Goal: Task Accomplishment & Management: Manage account settings

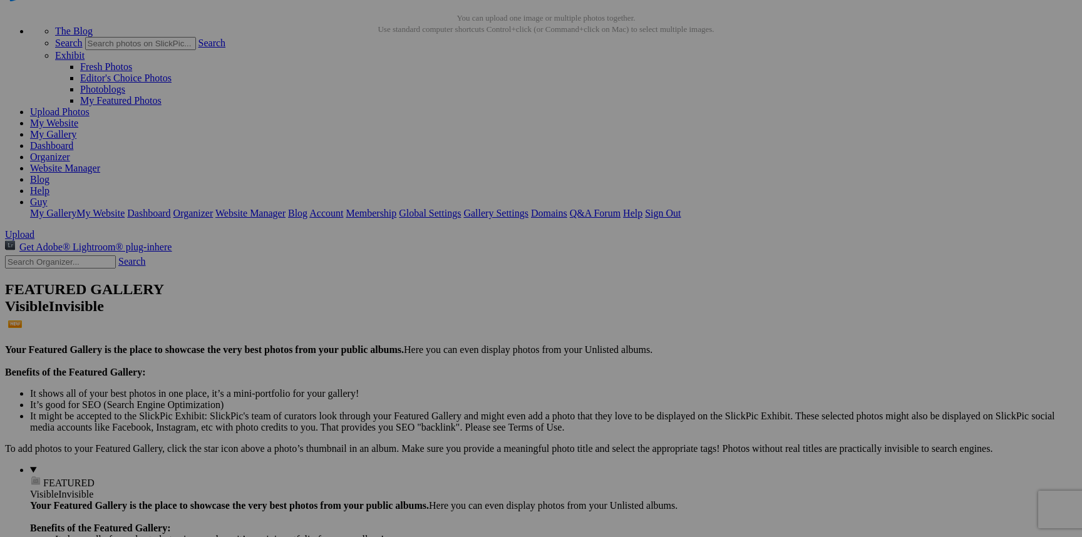
scroll to position [49, 0]
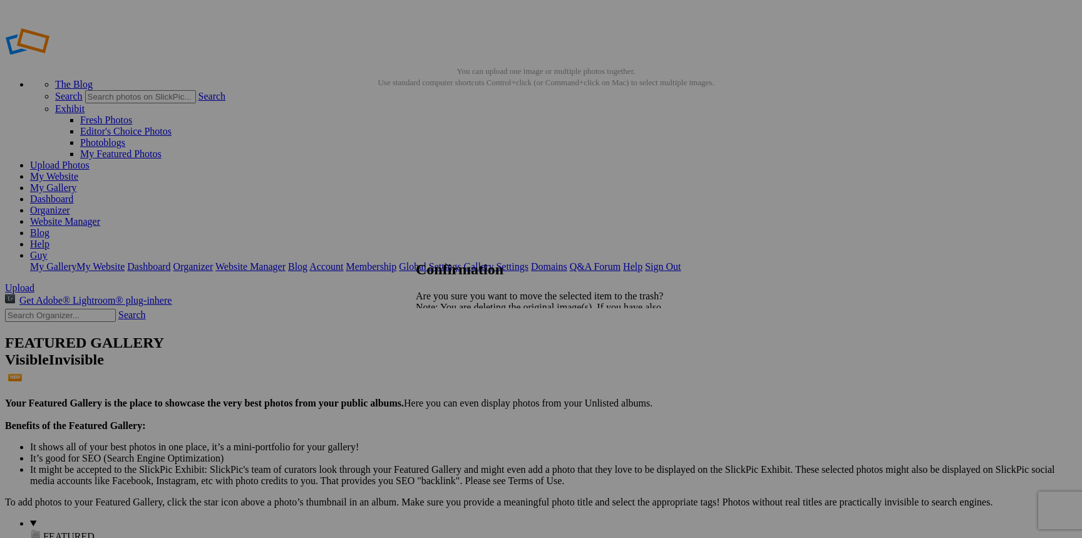
click at [458, 353] on span "Yes" at bounding box center [450, 351] width 14 height 11
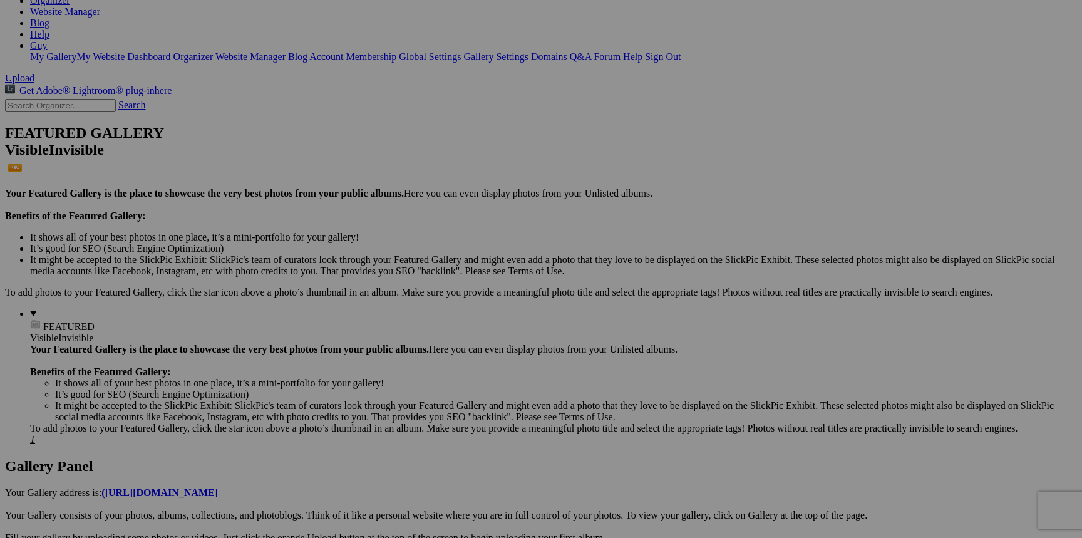
scroll to position [212, 0]
drag, startPoint x: 213, startPoint y: 296, endPoint x: 191, endPoint y: 285, distance: 24.6
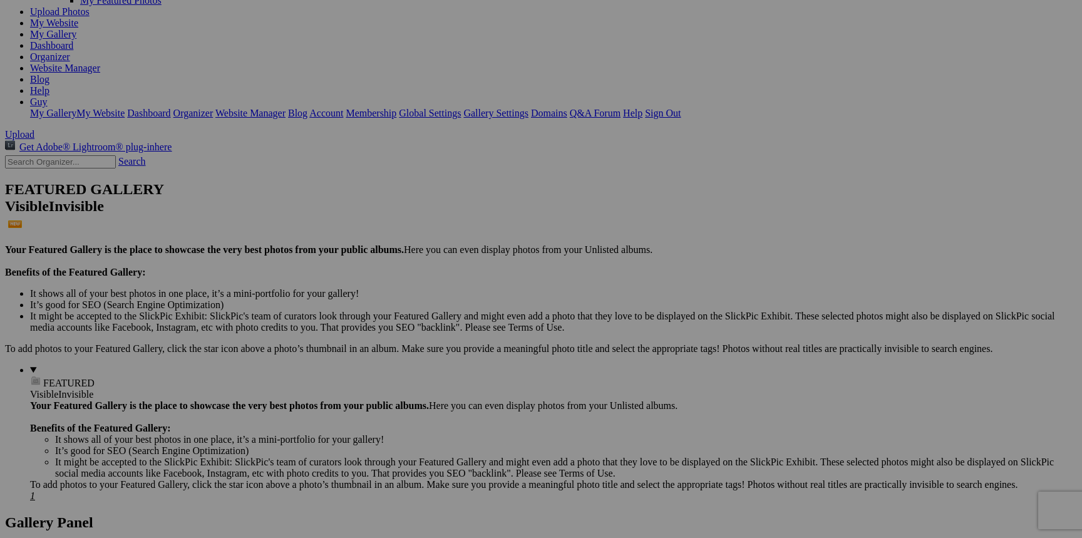
scroll to position [0, 0]
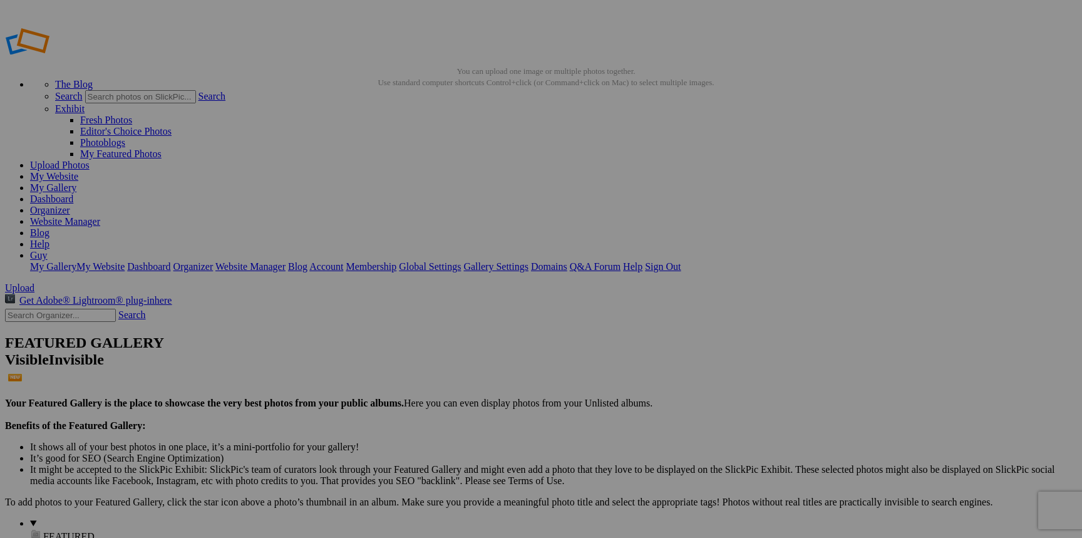
type input "Denali"
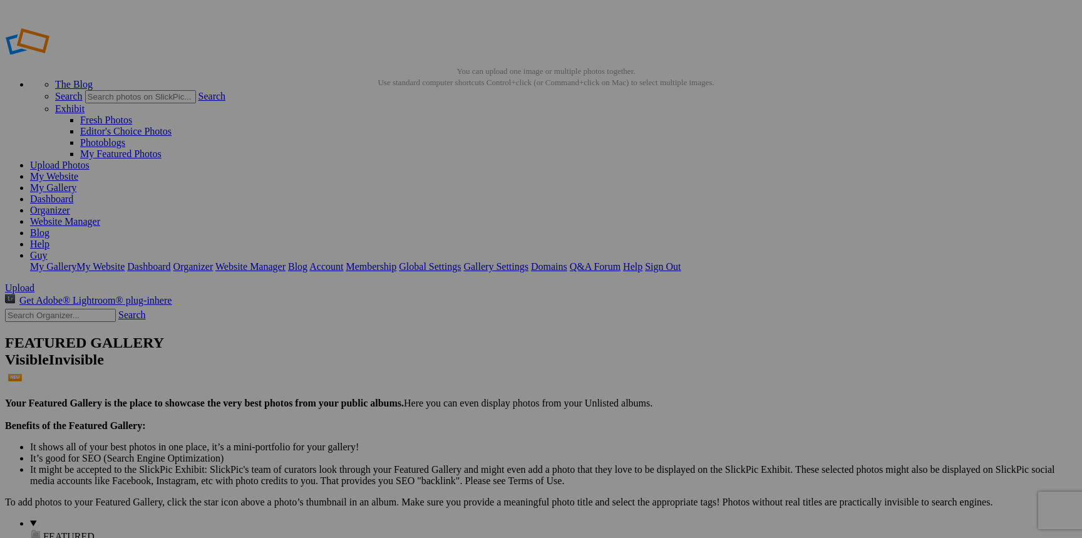
type input "grizzly"
drag, startPoint x: 705, startPoint y: 388, endPoint x: 694, endPoint y: 388, distance: 11.3
drag, startPoint x: 704, startPoint y: 387, endPoint x: 684, endPoint y: 386, distance: 19.4
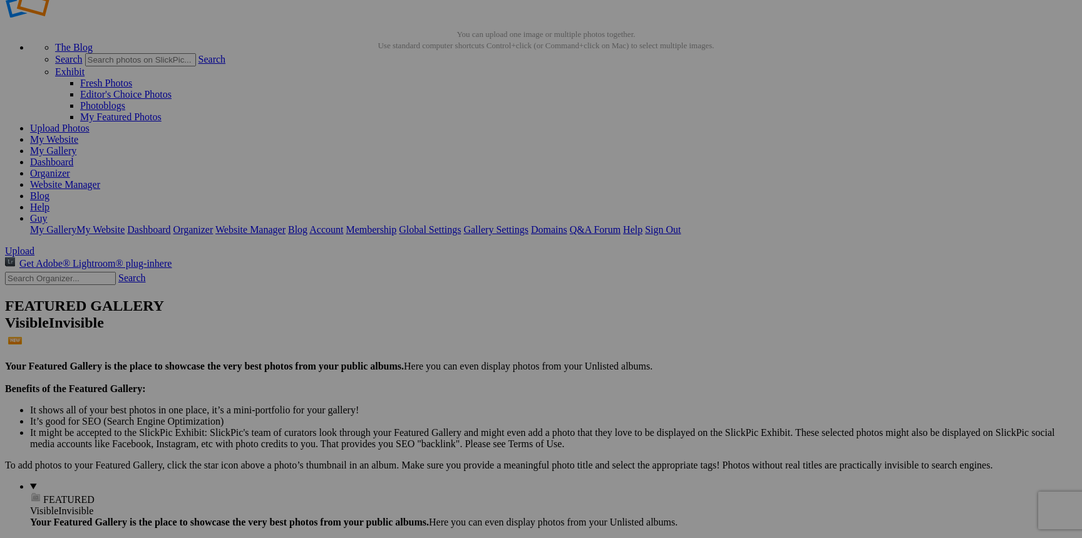
scroll to position [34, 0]
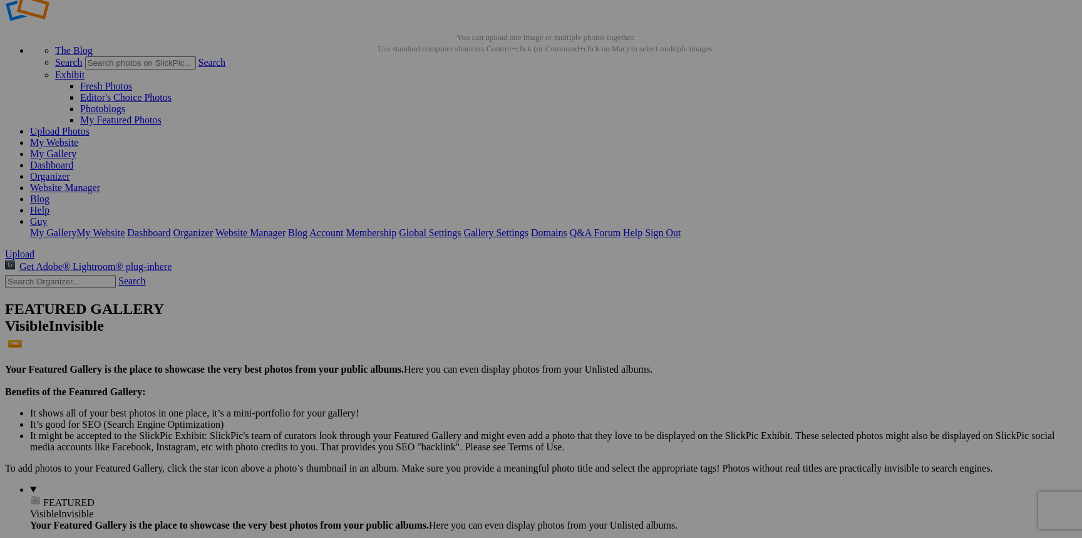
type input "grizzly"
drag, startPoint x: 700, startPoint y: 212, endPoint x: 694, endPoint y: 210, distance: 6.5
type input "[US_STATE]"
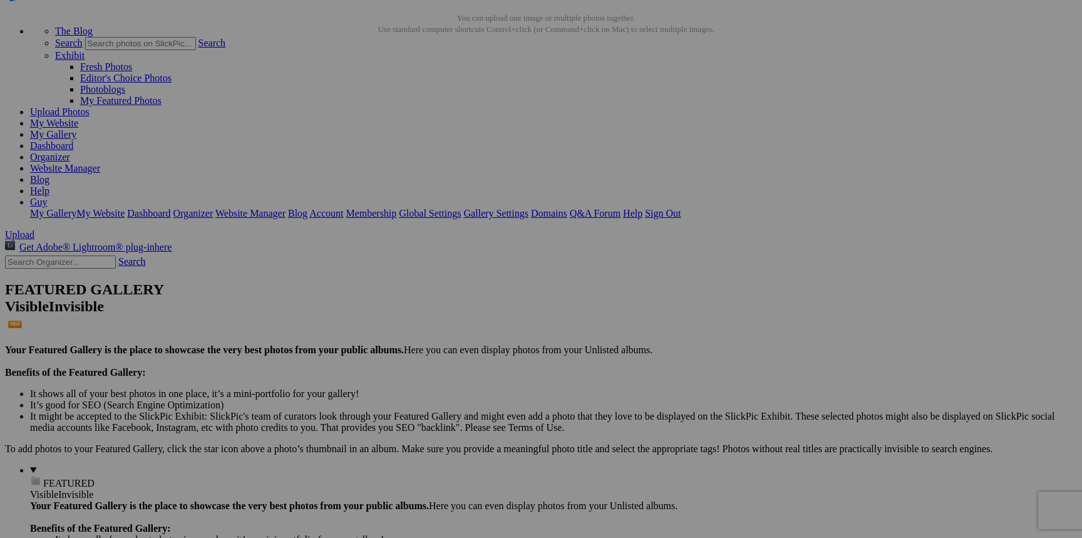
scroll to position [0, 0]
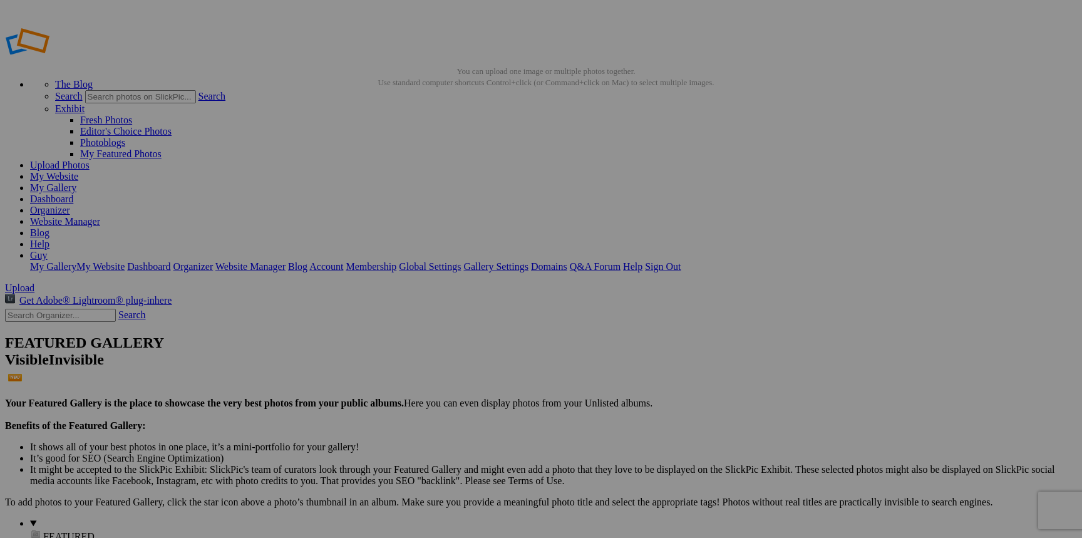
click at [76, 182] on link "My Gallery" at bounding box center [53, 187] width 46 height 11
